Goal: Information Seeking & Learning: Compare options

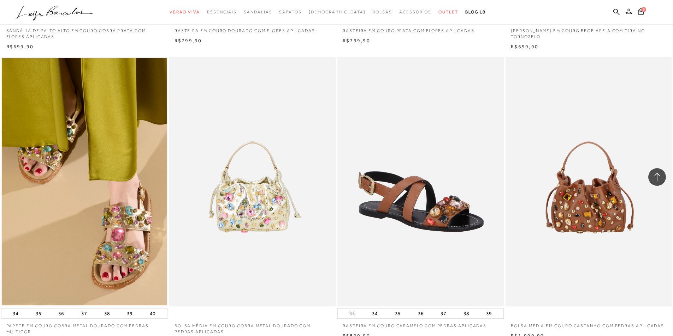
scroll to position [1236, 0]
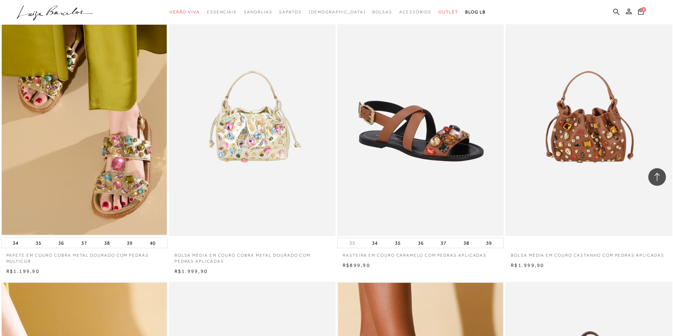
click at [442, 207] on img at bounding box center [421, 112] width 166 height 250
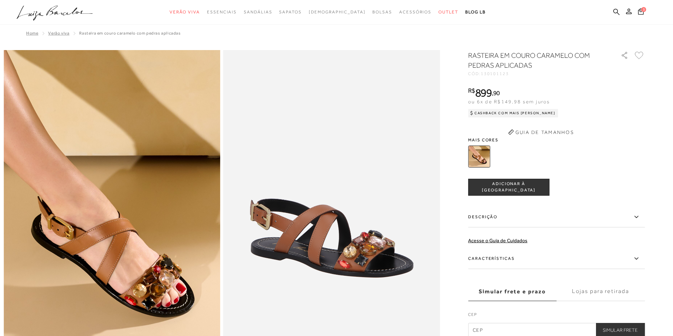
click at [492, 257] on div "RASTEIRA EM COURO CARAMELO COM PEDRAS APLICADAS CÓD: 130101123 × É necessário s…" at bounding box center [556, 193] width 177 height 287
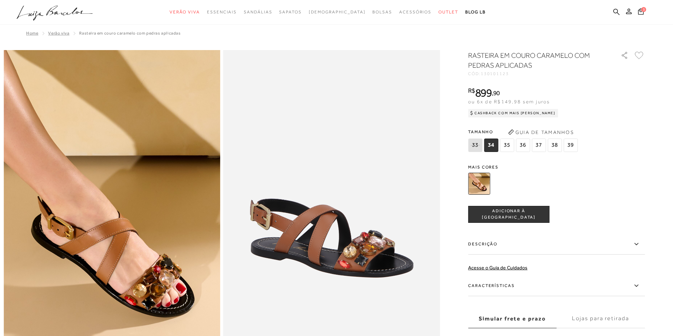
click at [494, 285] on label "Características" at bounding box center [556, 286] width 177 height 20
click at [0, 0] on input "Características" at bounding box center [0, 0] width 0 height 0
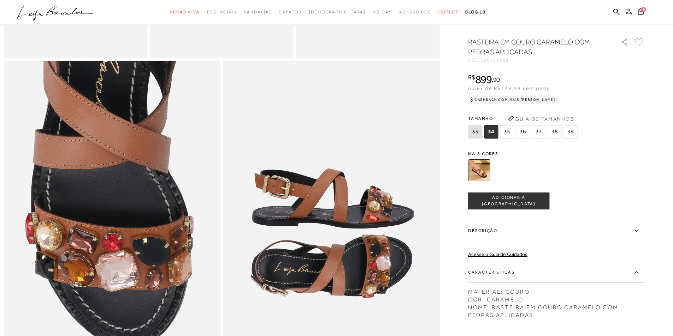
scroll to position [711, 0]
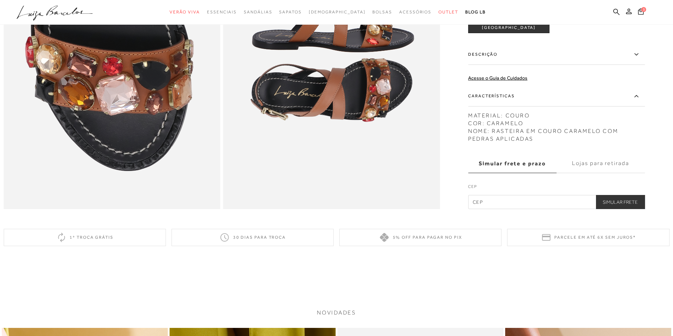
click at [500, 105] on label "Características" at bounding box center [556, 96] width 177 height 20
click at [0, 0] on input "Características" at bounding box center [0, 0] width 0 height 0
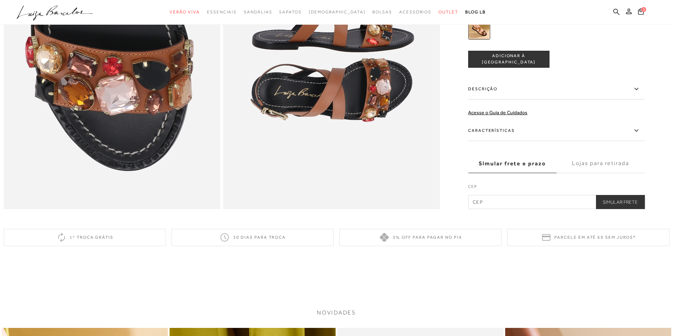
click at [487, 97] on label "Descrição" at bounding box center [556, 89] width 177 height 20
click at [0, 0] on input "Descrição" at bounding box center [0, 0] width 0 height 0
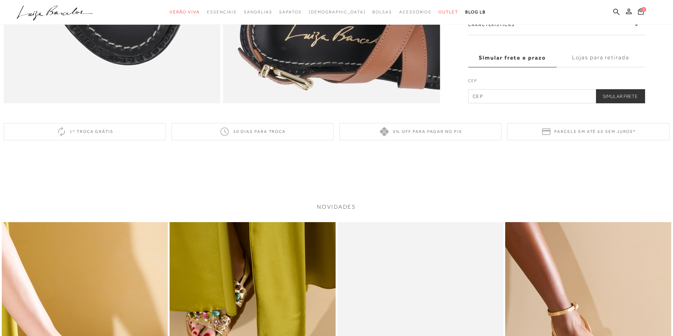
scroll to position [959, 0]
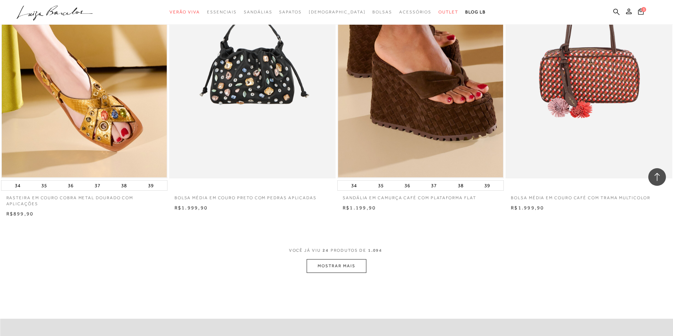
scroll to position [1659, 0]
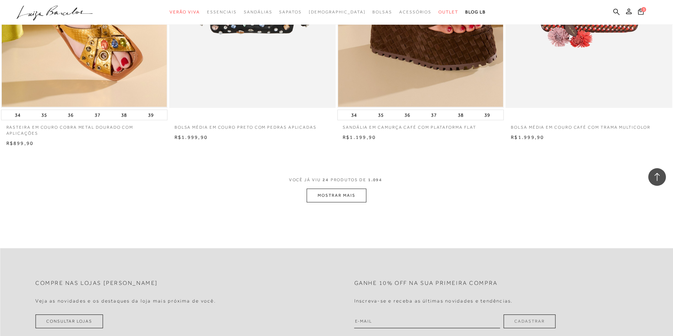
click at [337, 203] on button "MOSTRAR MAIS" at bounding box center [335, 196] width 59 height 14
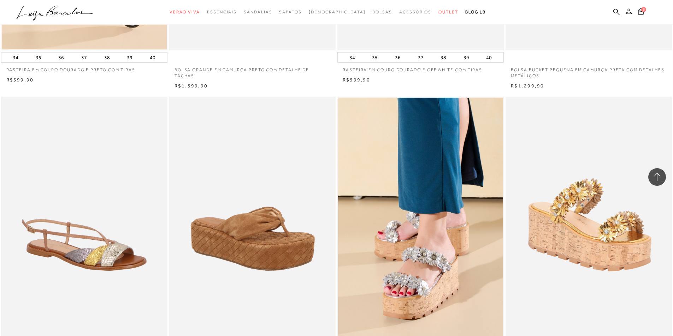
scroll to position [2083, 0]
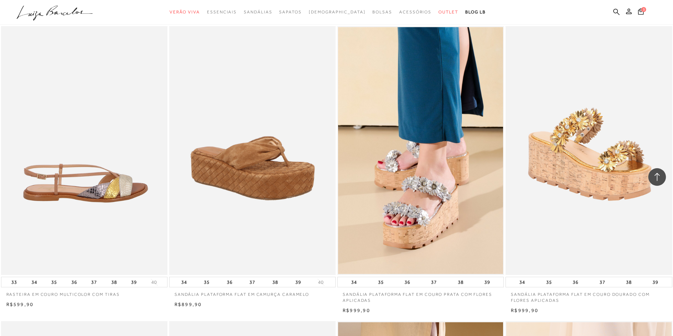
click at [58, 215] on img at bounding box center [85, 151] width 166 height 250
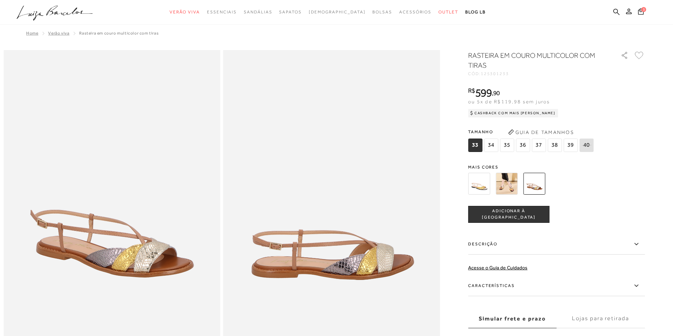
click at [506, 188] on img at bounding box center [506, 184] width 22 height 22
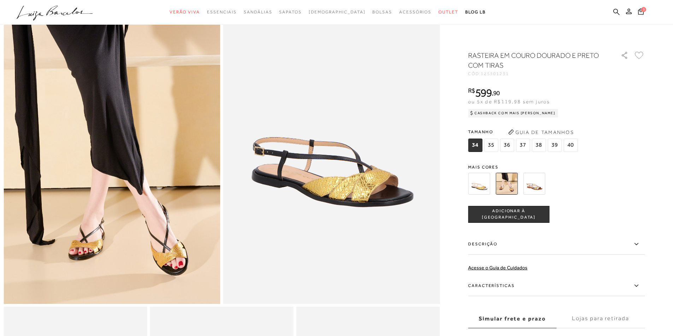
scroll to position [35, 0]
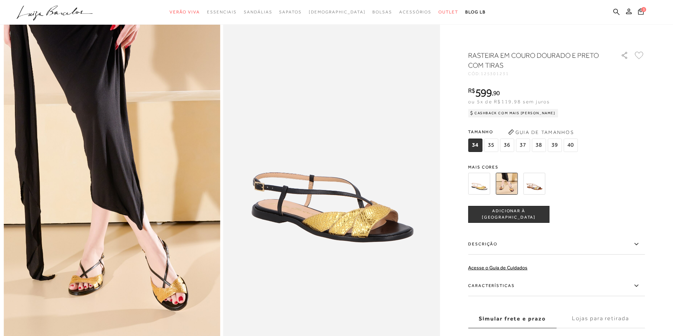
click at [541, 184] on img at bounding box center [534, 184] width 22 height 22
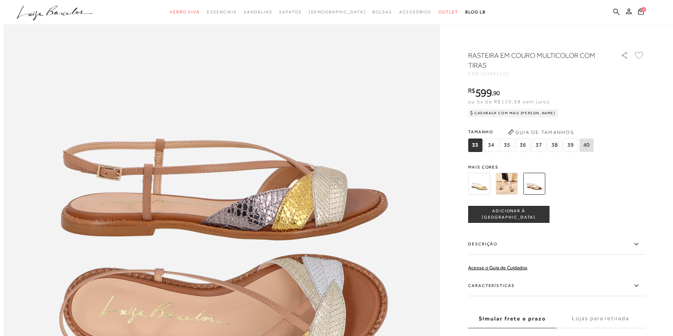
scroll to position [741, 0]
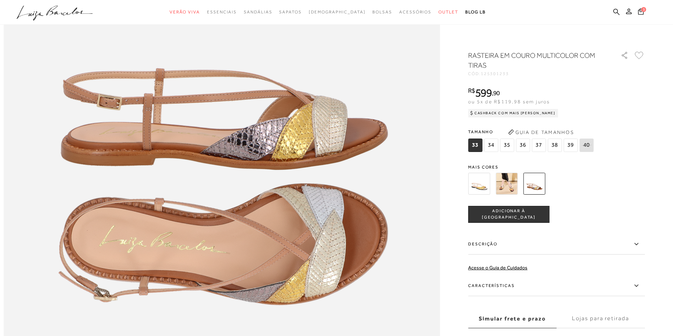
click at [494, 287] on label "Características" at bounding box center [556, 286] width 177 height 20
click at [0, 0] on input "Características" at bounding box center [0, 0] width 0 height 0
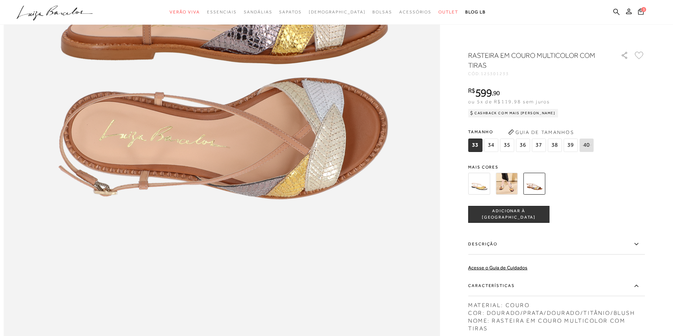
scroll to position [953, 0]
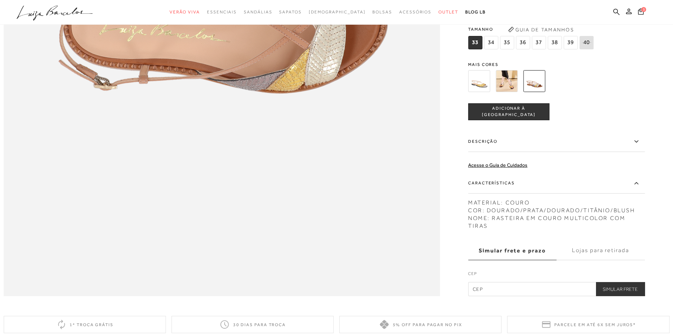
click at [485, 152] on label "Descrição" at bounding box center [556, 142] width 177 height 20
click at [0, 0] on input "Descrição" at bounding box center [0, 0] width 0 height 0
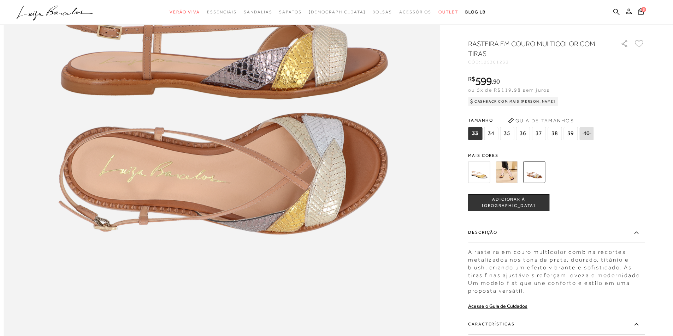
scroll to position [671, 0]
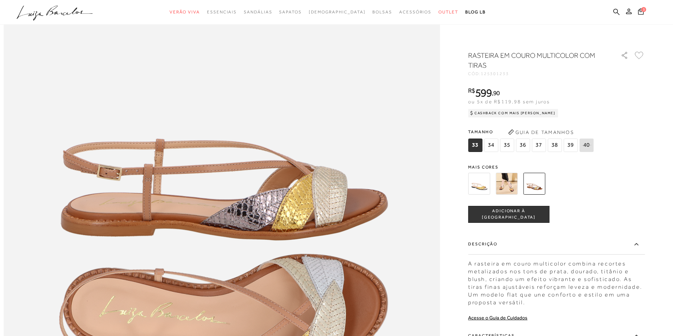
scroll to position [35, 0]
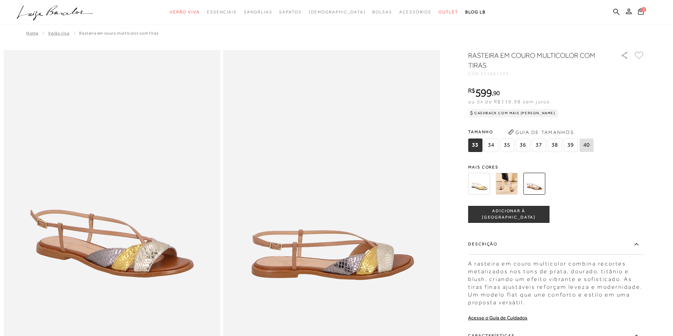
click at [531, 187] on img at bounding box center [534, 184] width 22 height 22
click at [484, 186] on img at bounding box center [479, 184] width 22 height 22
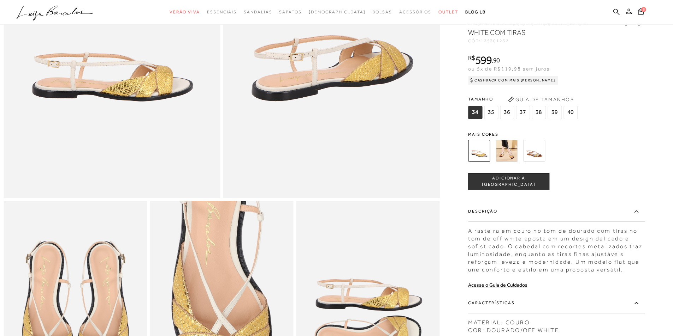
scroll to position [318, 0]
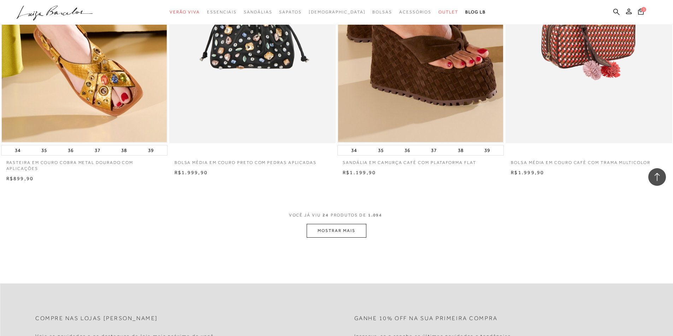
scroll to position [1695, 0]
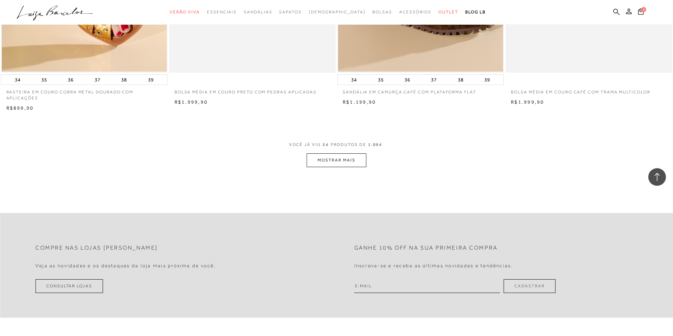
click at [339, 167] on button "MOSTRAR MAIS" at bounding box center [335, 161] width 59 height 14
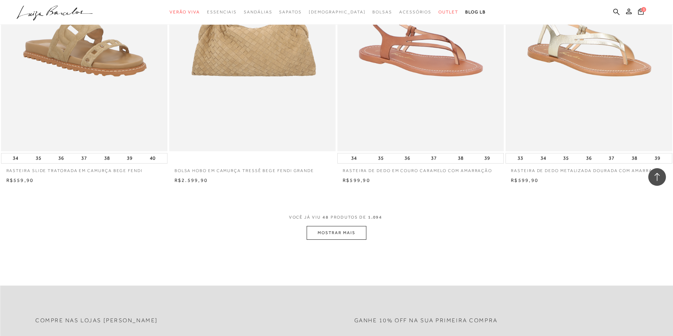
scroll to position [3425, 0]
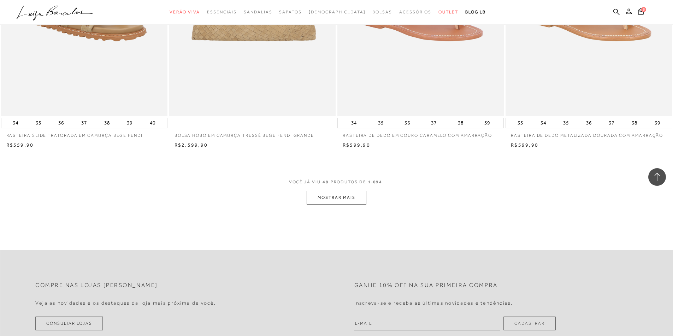
click at [350, 205] on button "MOSTRAR MAIS" at bounding box center [335, 198] width 59 height 14
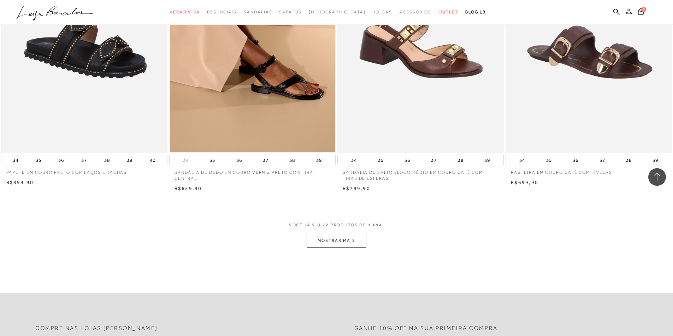
scroll to position [5190, 0]
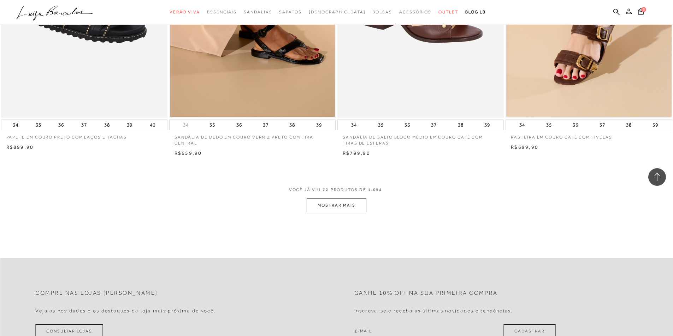
click at [332, 213] on button "MOSTRAR MAIS" at bounding box center [335, 206] width 59 height 14
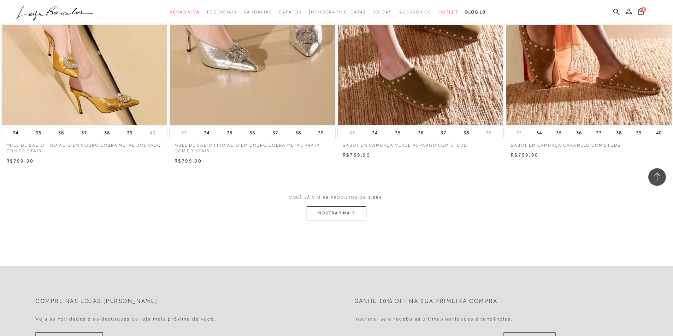
scroll to position [6991, 0]
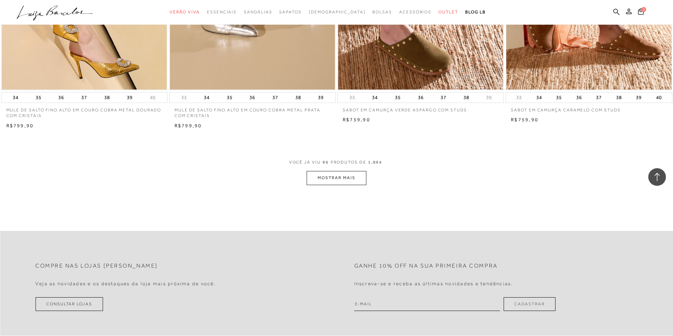
click at [328, 185] on button "MOSTRAR MAIS" at bounding box center [335, 178] width 59 height 14
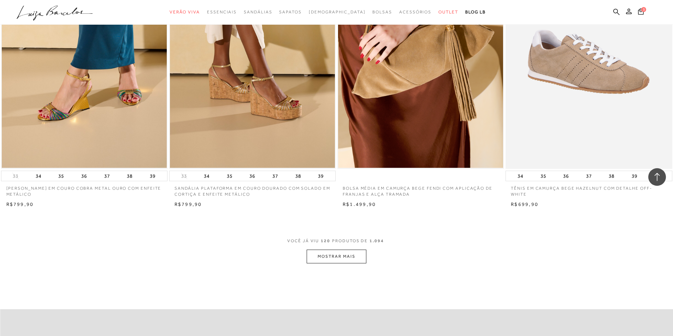
scroll to position [8721, 0]
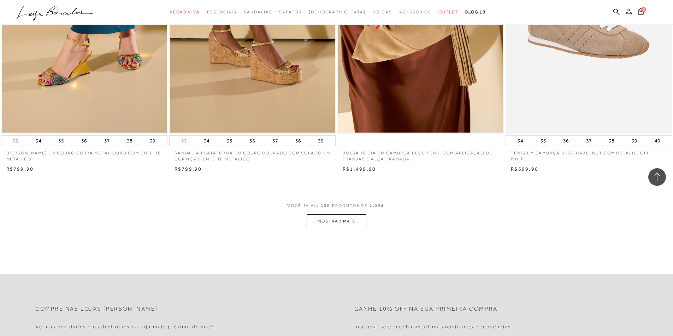
click at [351, 227] on button "MOSTRAR MAIS" at bounding box center [335, 222] width 59 height 14
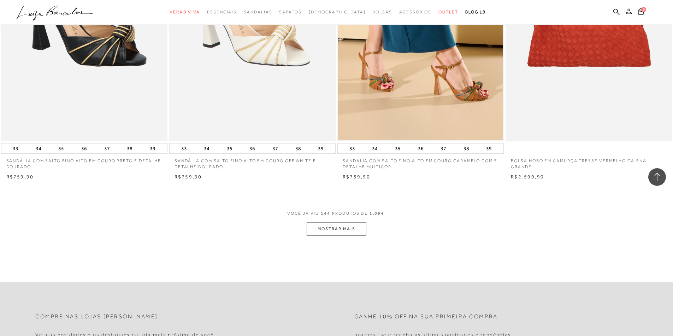
scroll to position [10451, 0]
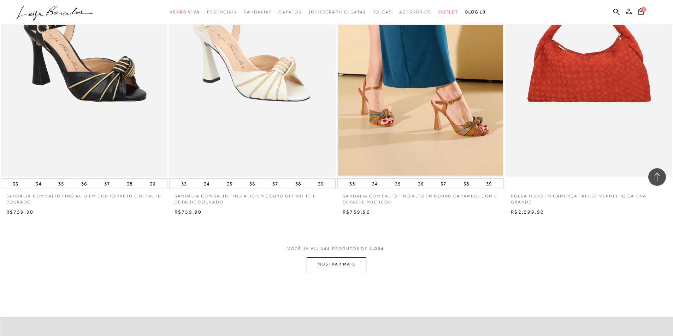
click at [325, 272] on button "MOSTRAR MAIS" at bounding box center [335, 265] width 59 height 14
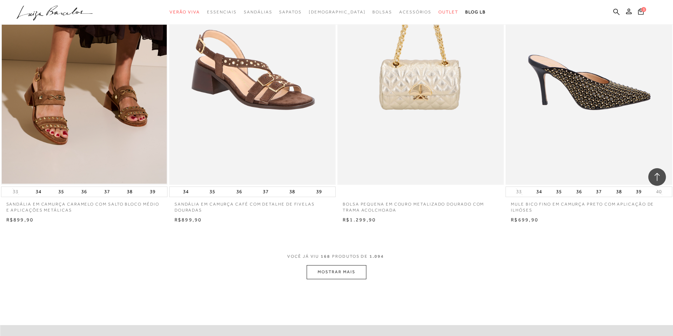
scroll to position [12322, 0]
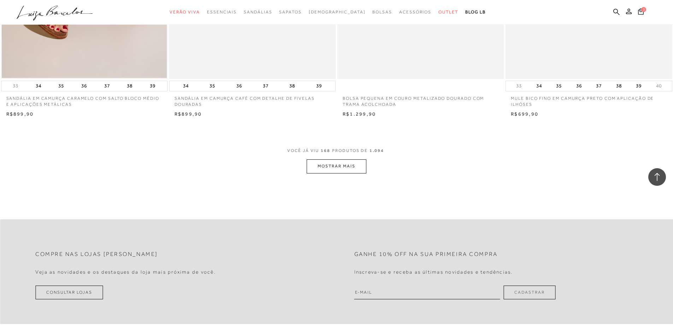
click at [338, 173] on button "MOSTRAR MAIS" at bounding box center [335, 167] width 59 height 14
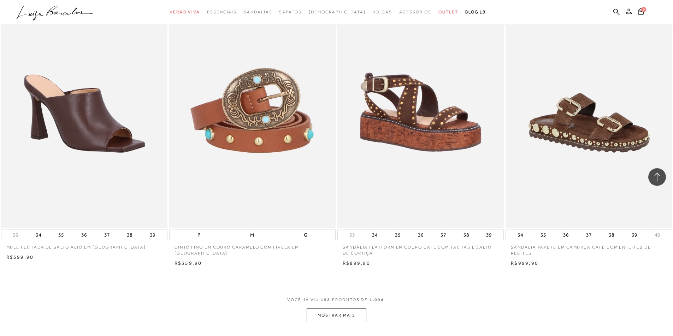
scroll to position [14052, 0]
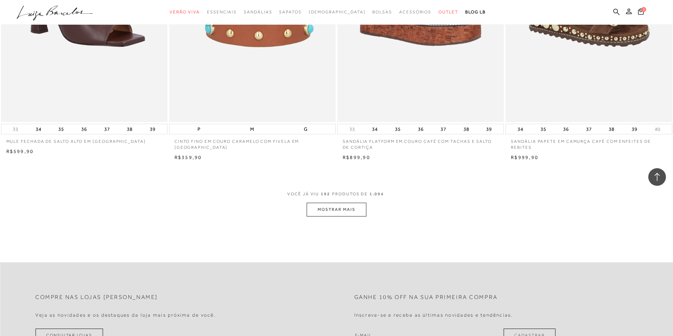
click at [348, 215] on button "MOSTRAR MAIS" at bounding box center [335, 210] width 59 height 14
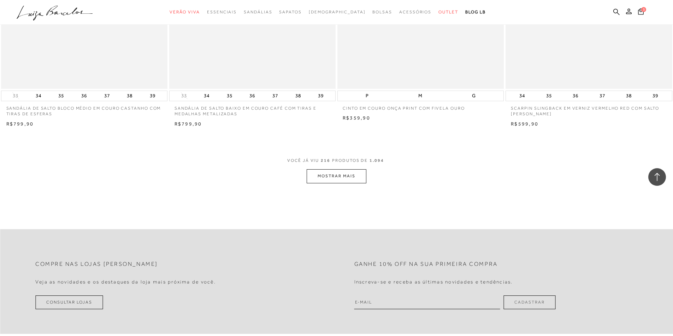
scroll to position [15888, 0]
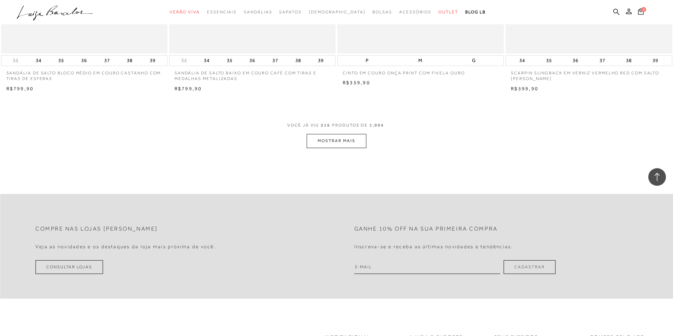
click at [329, 148] on button "MOSTRAR MAIS" at bounding box center [335, 141] width 59 height 14
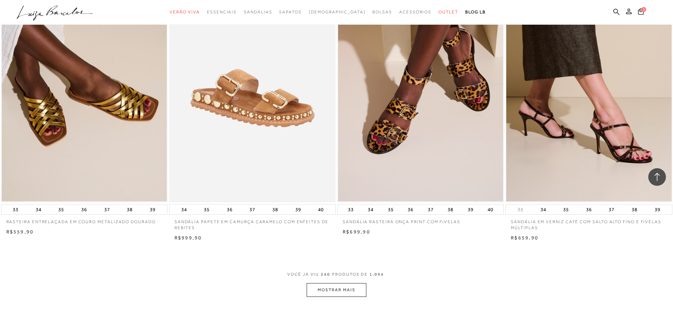
scroll to position [17582, 0]
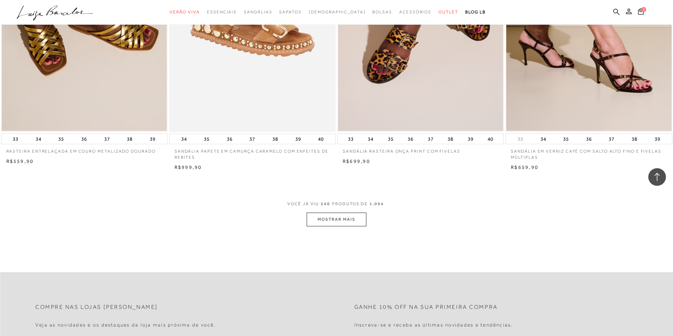
click at [345, 227] on button "MOSTRAR MAIS" at bounding box center [335, 220] width 59 height 14
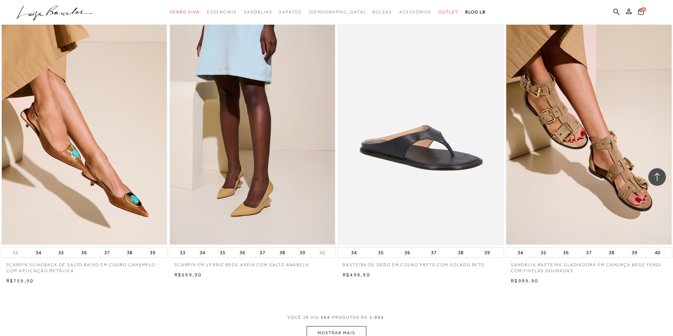
scroll to position [19277, 0]
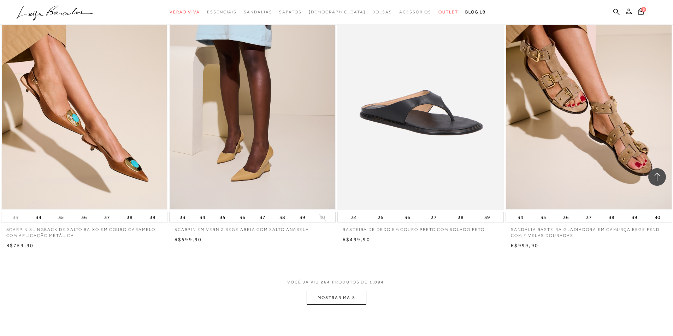
click at [336, 305] on button "MOSTRAR MAIS" at bounding box center [335, 298] width 59 height 14
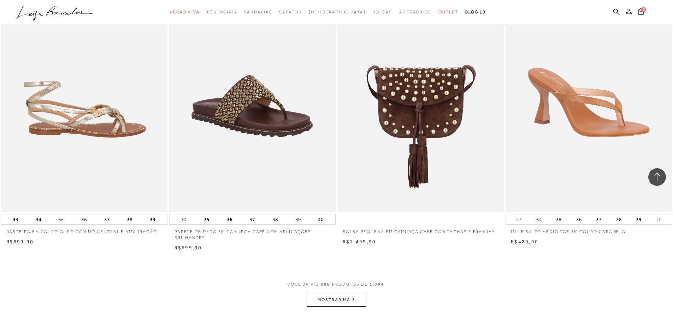
scroll to position [21113, 0]
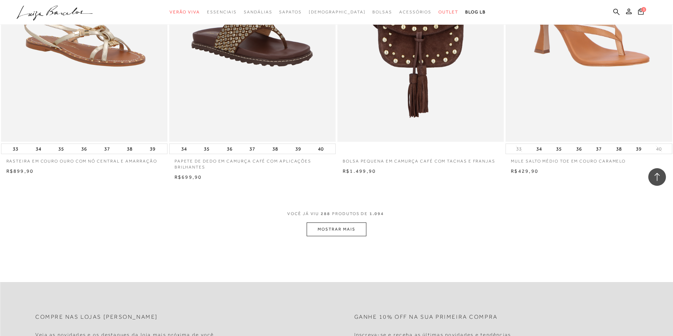
click at [334, 236] on button "MOSTRAR MAIS" at bounding box center [335, 230] width 59 height 14
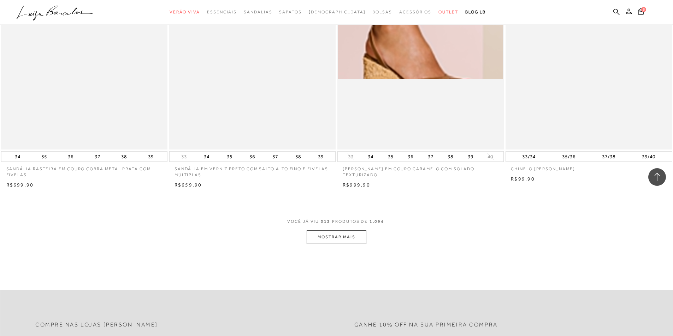
scroll to position [23020, 0]
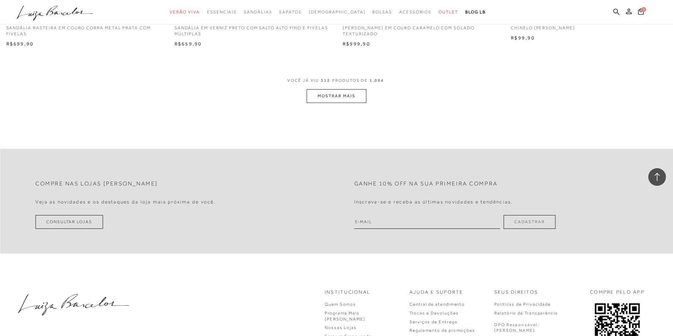
click at [345, 100] on button "MOSTRAR MAIS" at bounding box center [335, 96] width 59 height 14
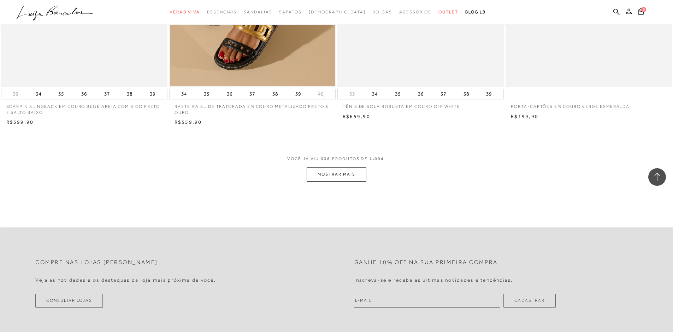
scroll to position [24750, 0]
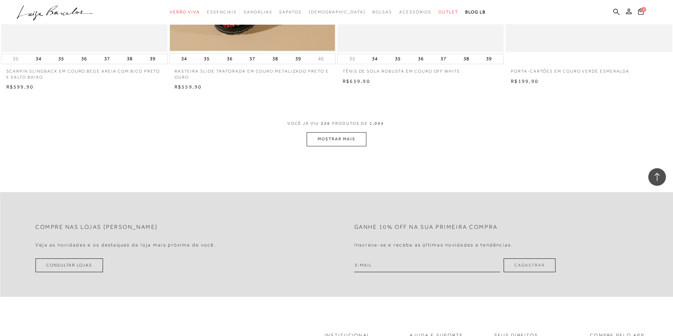
click at [329, 144] on button "MOSTRAR MAIS" at bounding box center [335, 139] width 59 height 14
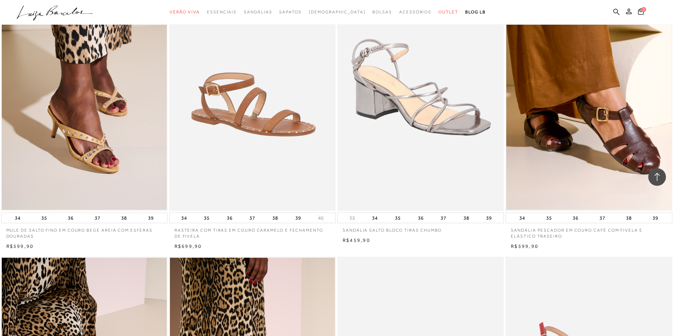
scroll to position [25809, 0]
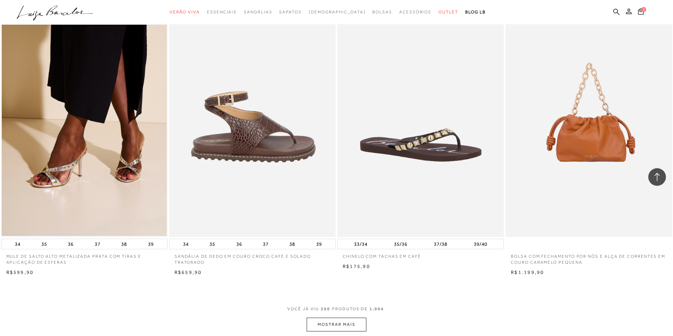
scroll to position [26374, 0]
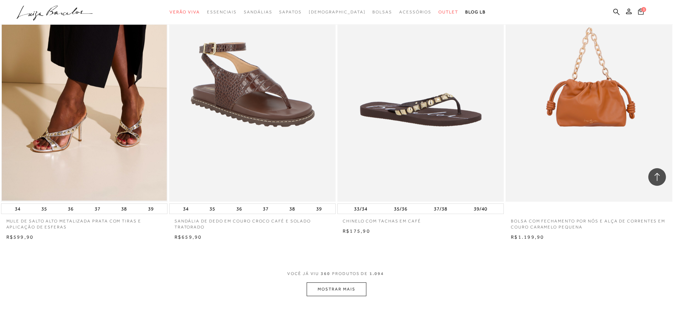
click at [640, 10] on icon at bounding box center [641, 11] width 6 height 6
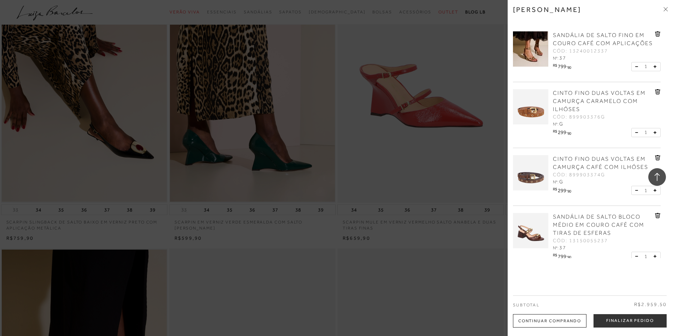
scroll to position [25901, 0]
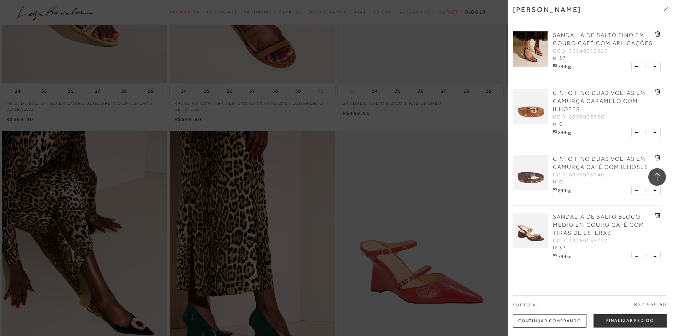
click at [573, 282] on div "Minha sacola SANDÁLIA DE SALTO FINO EM COURO CAFÉ COM APLICAÇÕES CÓD: 132400123…" at bounding box center [589, 168] width 165 height 336
click at [663, 11] on icon at bounding box center [665, 9] width 4 height 4
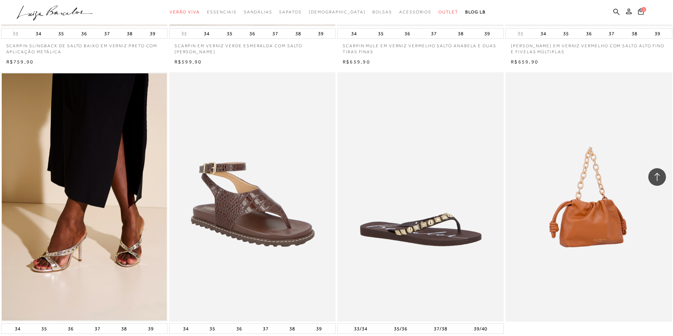
scroll to position [26465, 0]
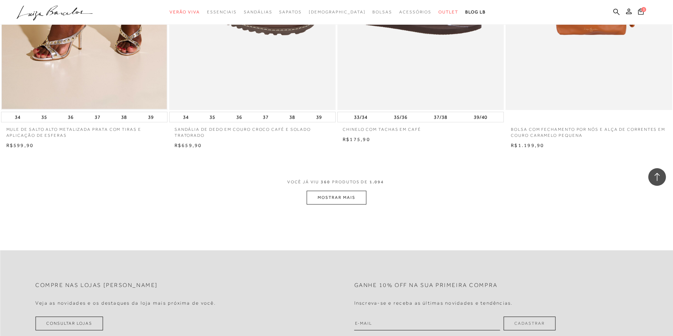
click at [314, 205] on button "MOSTRAR MAIS" at bounding box center [335, 198] width 59 height 14
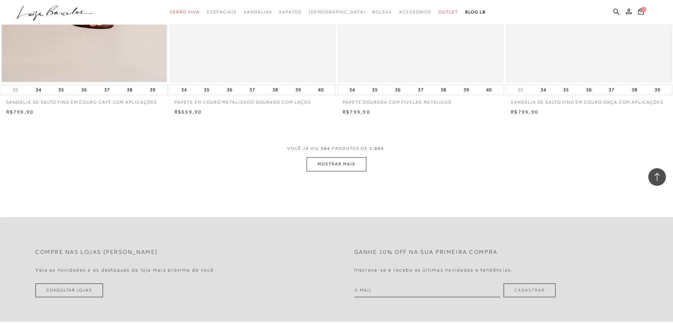
scroll to position [28337, 0]
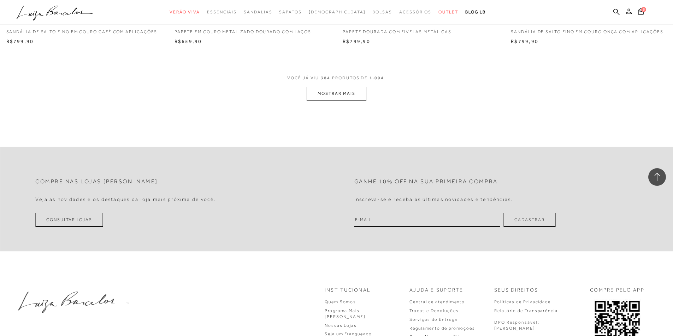
click at [347, 101] on button "MOSTRAR MAIS" at bounding box center [335, 94] width 59 height 14
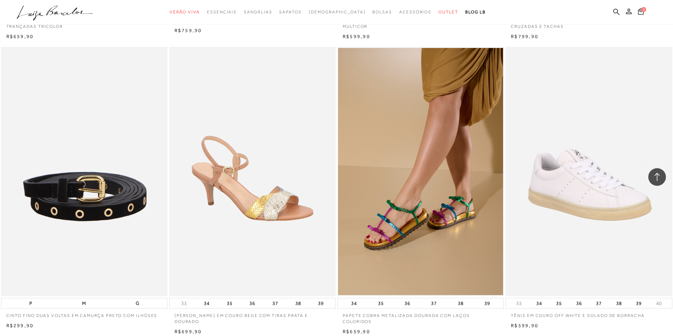
scroll to position [29925, 0]
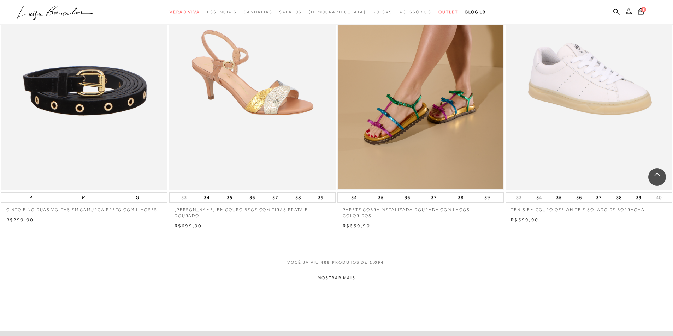
click at [323, 282] on button "MOSTRAR MAIS" at bounding box center [335, 279] width 59 height 14
